Goal: Contribute content: Add original content to the website for others to see

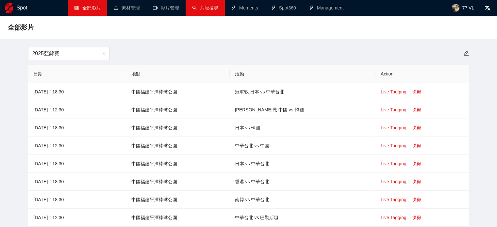
click at [206, 6] on link "片段搜尋" at bounding box center [205, 7] width 26 height 5
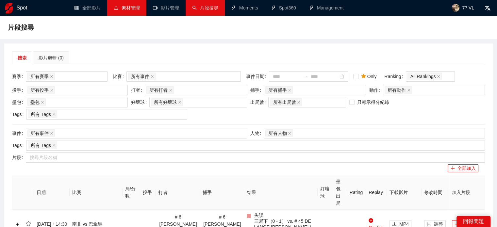
click at [118, 8] on link "素材管理" at bounding box center [127, 7] width 26 height 5
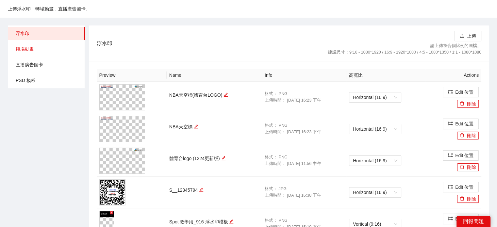
scroll to position [33, 0]
click at [28, 65] on span "直播廣告圖卡" at bounding box center [48, 64] width 64 height 13
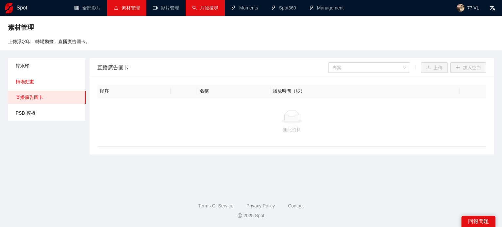
click at [38, 85] on span "轉場動畫" at bounding box center [48, 81] width 65 height 13
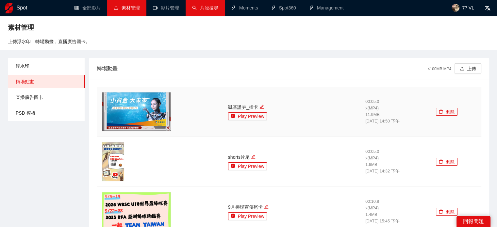
scroll to position [33, 0]
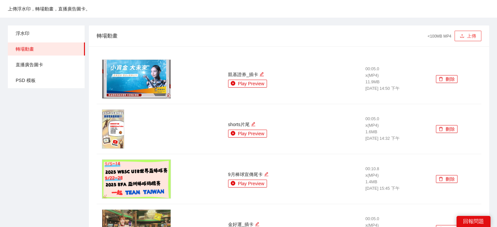
click at [466, 36] on button "上傳" at bounding box center [467, 36] width 27 height 10
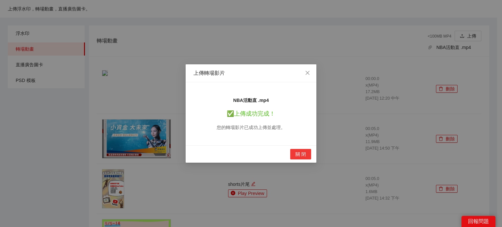
click at [301, 156] on span "關 閉" at bounding box center [300, 154] width 10 height 7
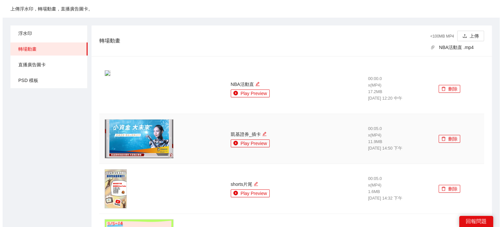
scroll to position [0, 0]
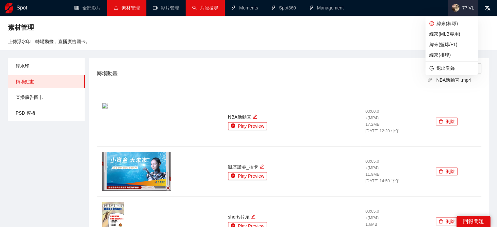
click at [465, 11] on span "77 VL" at bounding box center [462, 8] width 30 height 16
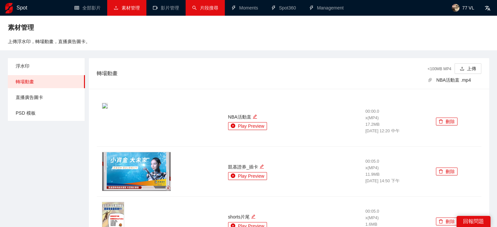
click at [484, 68] on div "轉場動畫 <100MB MP4 上傳 NBA活動直 .mp4" at bounding box center [289, 73] width 400 height 31
drag, startPoint x: 475, startPoint y: 71, endPoint x: 284, endPoint y: 39, distance: 193.7
click at [474, 71] on button "上傳" at bounding box center [467, 68] width 27 height 10
click at [471, 69] on button "上傳" at bounding box center [467, 68] width 27 height 10
click at [463, 67] on icon "upload" at bounding box center [461, 68] width 5 height 5
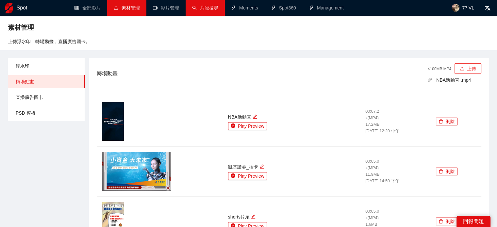
click at [455, 69] on button "上傳" at bounding box center [467, 68] width 27 height 10
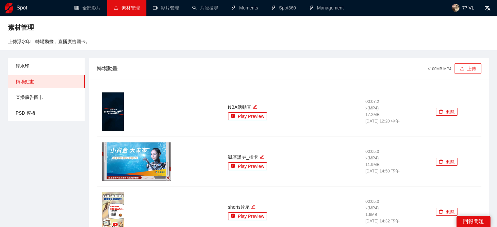
click at [468, 68] on button "上傳" at bounding box center [467, 68] width 27 height 10
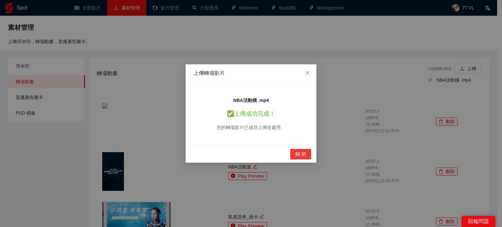
click at [306, 152] on button "關 閉" at bounding box center [300, 154] width 21 height 10
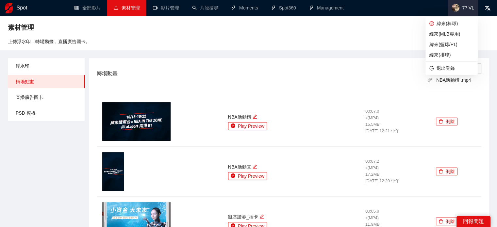
click at [464, 8] on span "77 VL" at bounding box center [468, 8] width 12 height 0
click at [452, 34] on span "緯來(MLB專用)" at bounding box center [451, 33] width 44 height 7
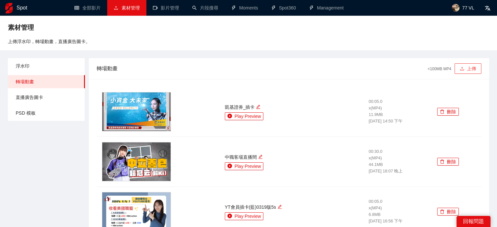
click at [472, 69] on button "上傳" at bounding box center [467, 68] width 27 height 10
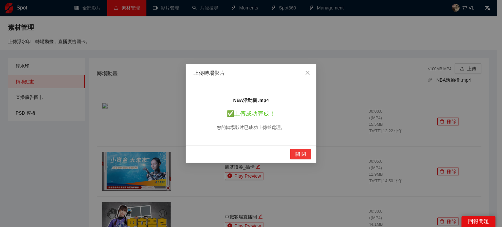
click at [308, 157] on button "關 閉" at bounding box center [300, 154] width 21 height 10
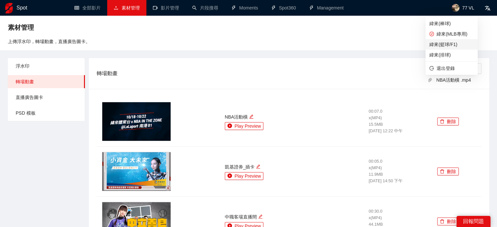
click at [451, 47] on span "緯來(籃球/F1)" at bounding box center [451, 44] width 44 height 7
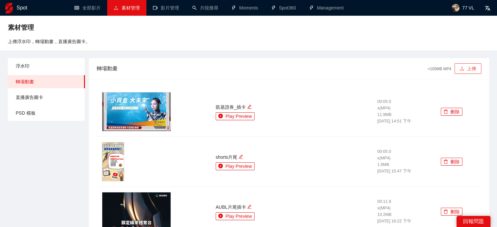
click at [462, 67] on icon "upload" at bounding box center [461, 68] width 5 height 5
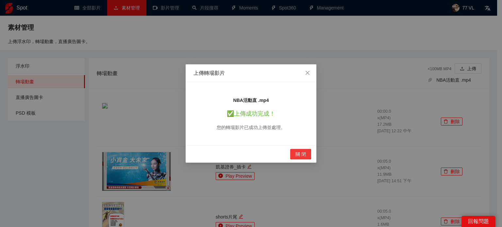
click at [294, 155] on button "關 閉" at bounding box center [300, 154] width 21 height 10
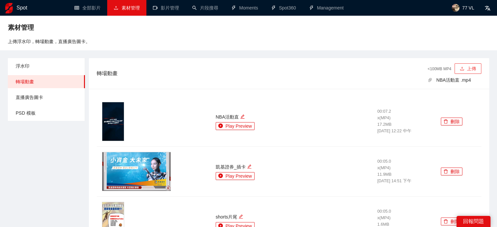
click at [474, 64] on button "上傳" at bounding box center [467, 68] width 27 height 10
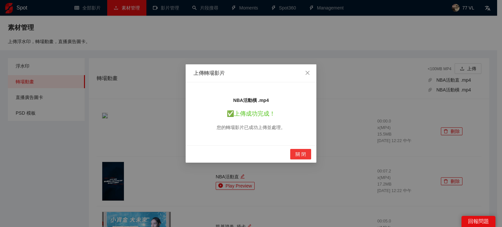
click at [304, 155] on span "關 閉" at bounding box center [300, 154] width 10 height 7
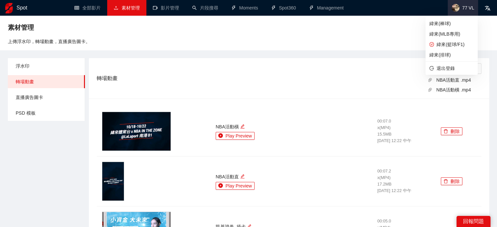
click at [462, 8] on span "77 VL" at bounding box center [462, 8] width 30 height 16
click at [451, 57] on span "緯來(排球)" at bounding box center [451, 54] width 44 height 7
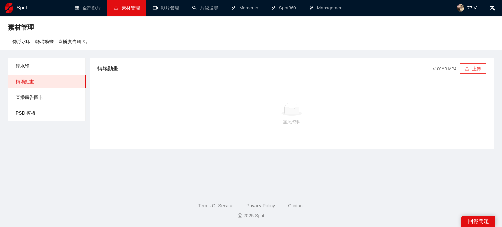
click at [471, 69] on button "上傳" at bounding box center [472, 68] width 27 height 10
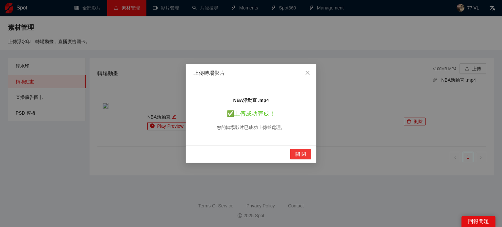
click at [302, 155] on span "關 閉" at bounding box center [300, 154] width 10 height 7
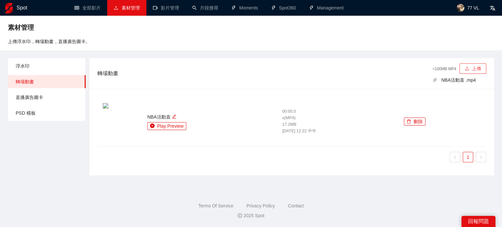
click at [465, 72] on button "上傳" at bounding box center [472, 68] width 27 height 10
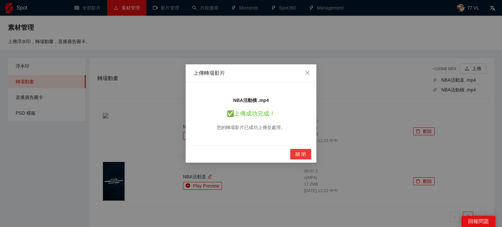
click at [300, 156] on span "關 閉" at bounding box center [300, 154] width 10 height 7
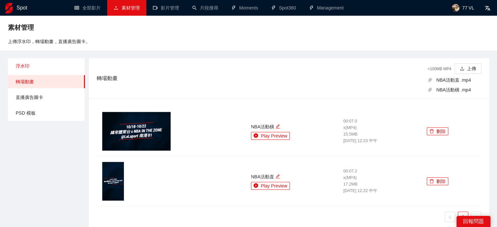
click at [35, 68] on span "浮水印" at bounding box center [48, 65] width 64 height 13
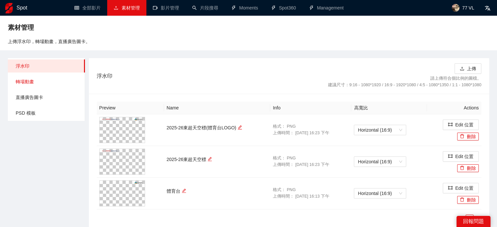
click at [36, 86] on span "轉場動畫" at bounding box center [48, 81] width 64 height 13
